Goal: Connect with others: Connect with others

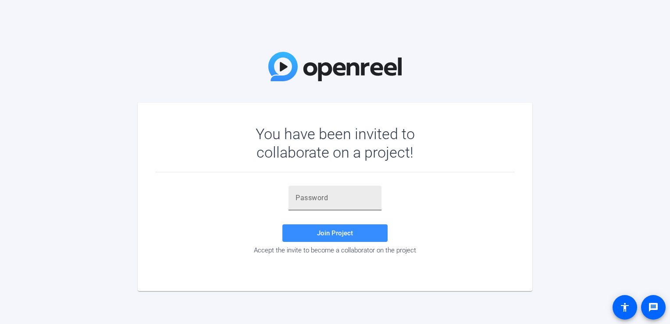
click at [308, 196] on input "text" at bounding box center [335, 197] width 79 height 11
paste input "TckA%n"
type input "TckA%n"
click at [325, 232] on span "Join Project" at bounding box center [335, 233] width 36 height 8
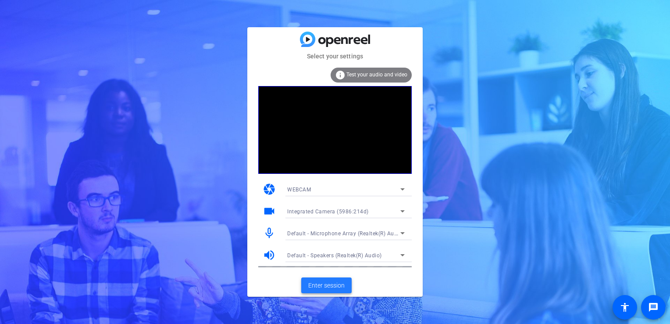
click at [330, 285] on span "Enter session" at bounding box center [326, 285] width 36 height 9
